Goal: Task Accomplishment & Management: Manage account settings

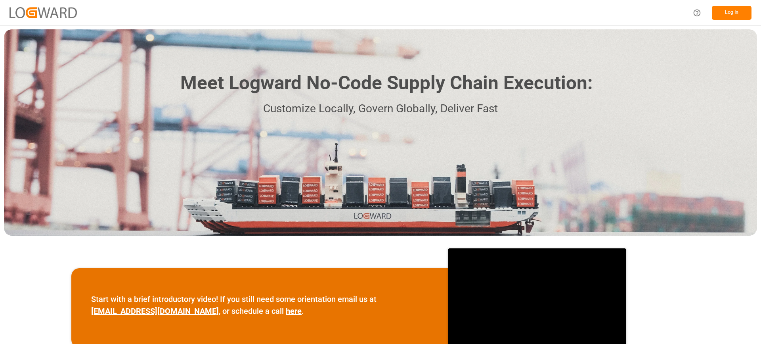
click at [734, 13] on button "Log In" at bounding box center [732, 13] width 40 height 14
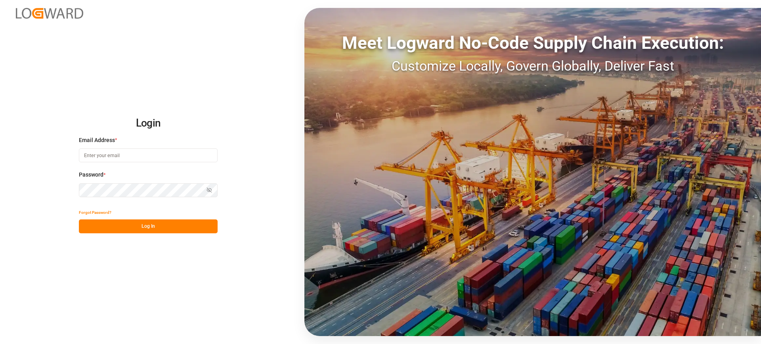
type input "[EMAIL_ADDRESS][PERSON_NAME][DOMAIN_NAME]"
click at [166, 227] on button "Log In" at bounding box center [148, 226] width 139 height 14
